Goal: Transaction & Acquisition: Purchase product/service

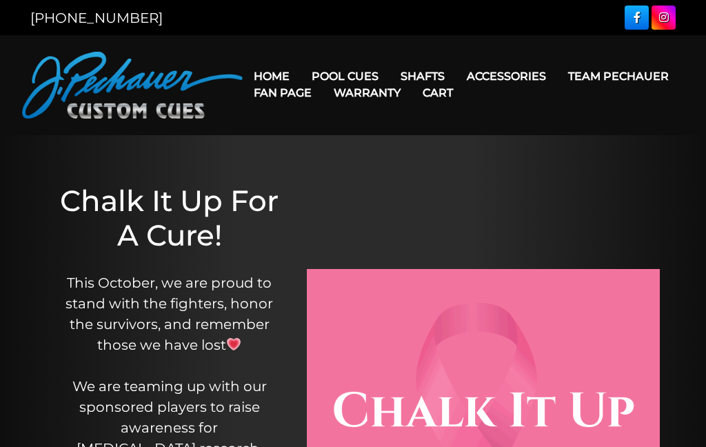
click at [560, 145] on link "Performance Plus Low Deflection Shafts" at bounding box center [510, 135] width 238 height 19
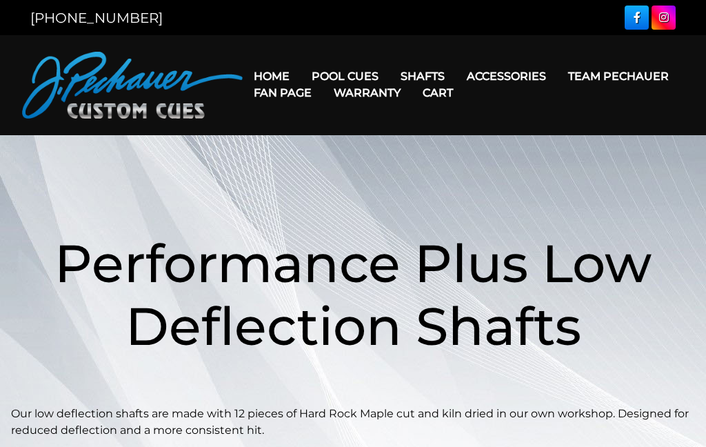
click at [412, 93] on link "Warranty" at bounding box center [367, 92] width 89 height 35
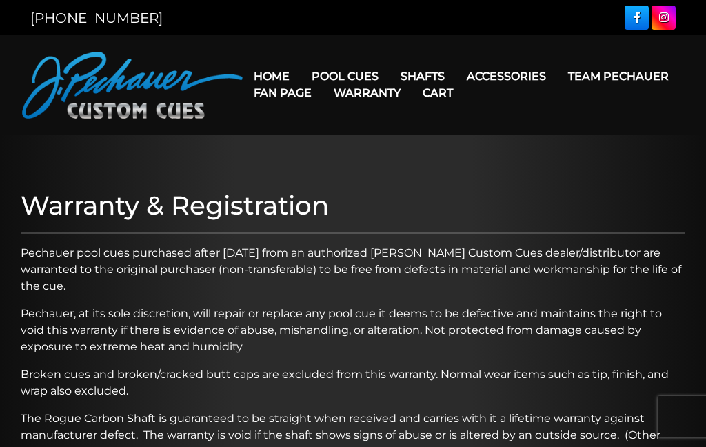
click at [536, 94] on link "Rogue 2 Carbon Fiber Shaft" at bounding box center [510, 95] width 238 height 19
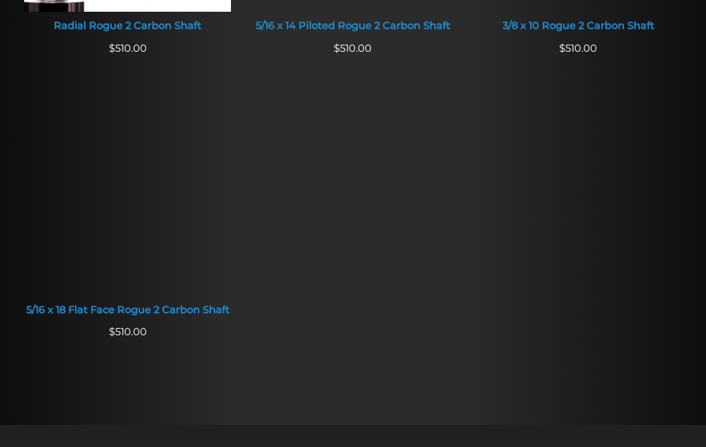
scroll to position [1104, 0]
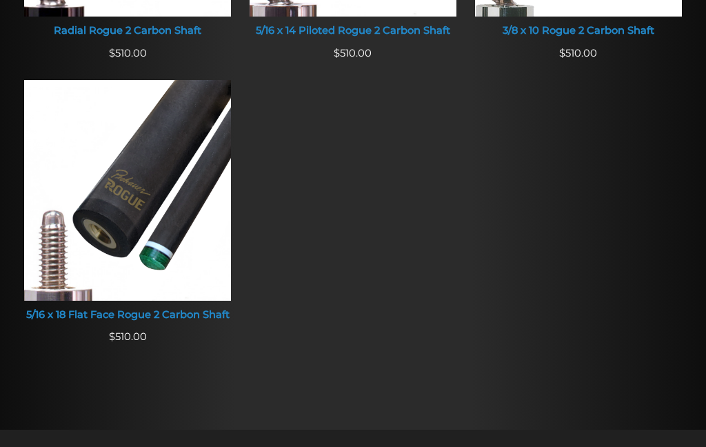
click at [157, 170] on img at bounding box center [127, 190] width 207 height 220
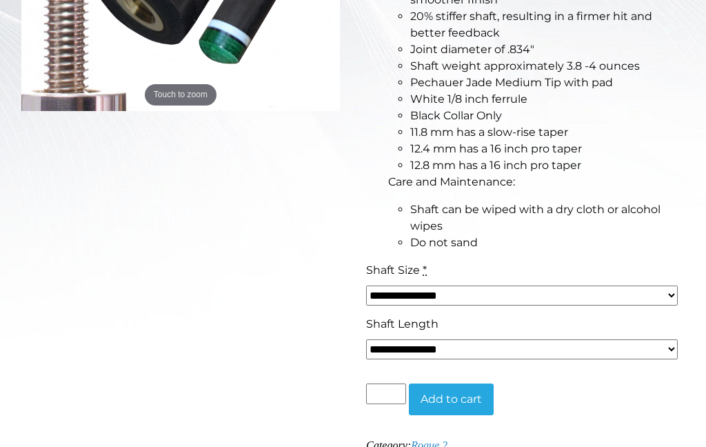
scroll to position [456, 0]
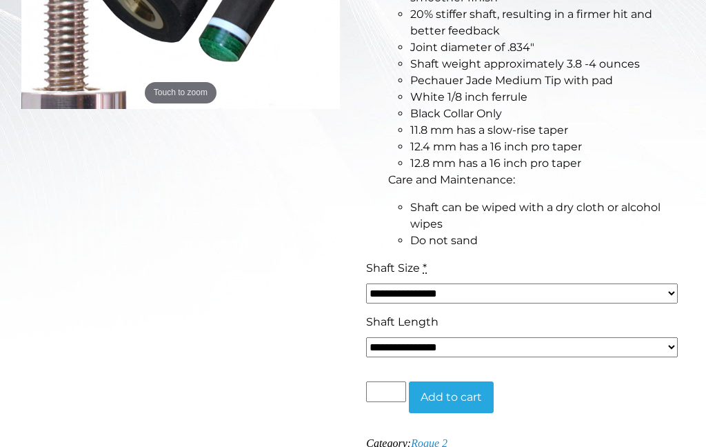
click at [675, 289] on select "**********" at bounding box center [522, 294] width 312 height 20
